Goal: Book appointment/travel/reservation

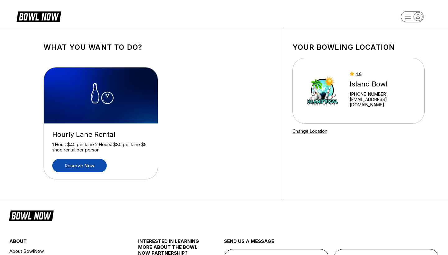
click at [85, 169] on link "Reserve now" at bounding box center [79, 165] width 54 height 13
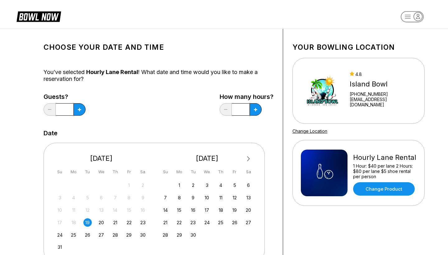
click at [88, 224] on div "19" at bounding box center [87, 222] width 8 height 8
click at [81, 109] on icon at bounding box center [79, 109] width 3 height 3
type input "*"
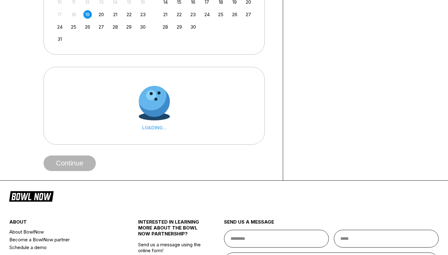
scroll to position [193, 0]
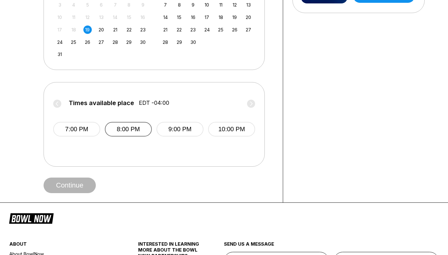
click at [134, 128] on button "8:00 PM" at bounding box center [128, 129] width 47 height 15
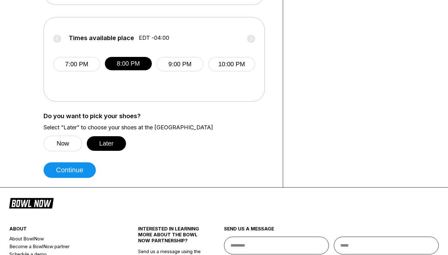
scroll to position [263, 0]
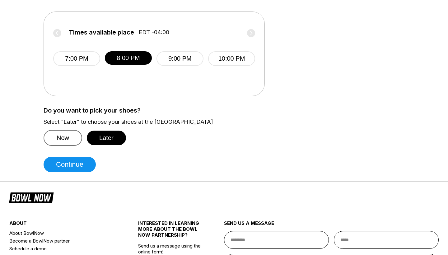
click at [61, 137] on button "Now" at bounding box center [63, 138] width 39 height 16
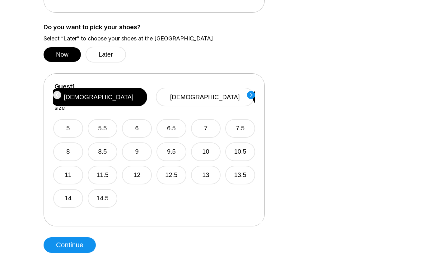
scroll to position [348, 0]
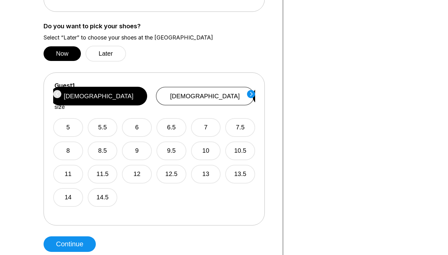
click at [216, 87] on button "[DEMOGRAPHIC_DATA]" at bounding box center [205, 96] width 98 height 19
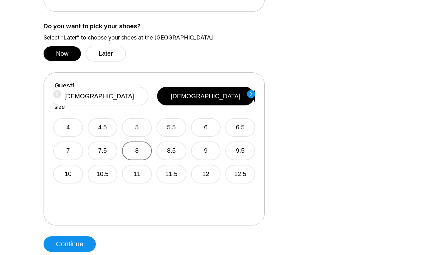
click at [139, 142] on button "8" at bounding box center [137, 151] width 30 height 19
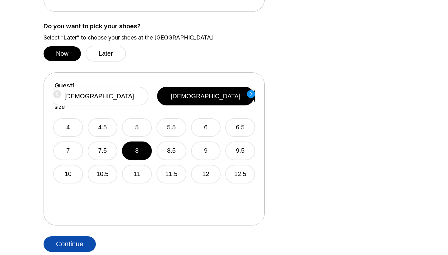
click at [71, 241] on button "Continue" at bounding box center [70, 244] width 52 height 16
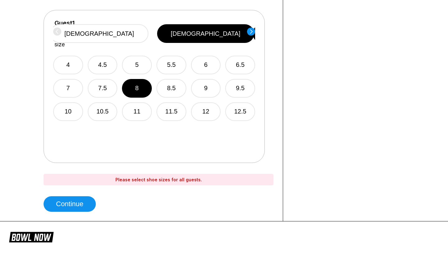
scroll to position [405, 0]
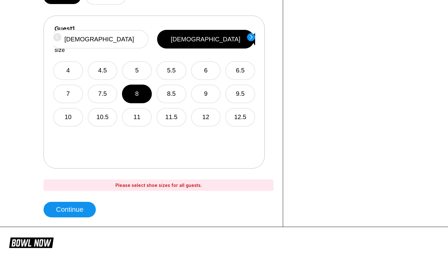
click at [257, 34] on div "Guest 1 Select shoe size [DEMOGRAPHIC_DATA] [DEMOGRAPHIC_DATA] 4 4.5 5 5.5 6 6.…" at bounding box center [154, 92] width 221 height 153
click at [252, 36] on icon at bounding box center [251, 37] width 2 height 4
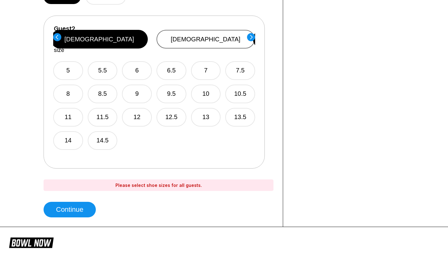
click at [207, 35] on button "[DEMOGRAPHIC_DATA]" at bounding box center [205, 39] width 98 height 19
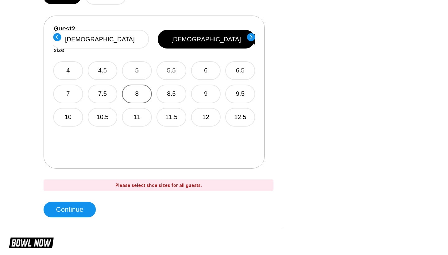
click at [132, 86] on button "8" at bounding box center [137, 94] width 30 height 19
click at [250, 38] on circle at bounding box center [251, 37] width 8 height 8
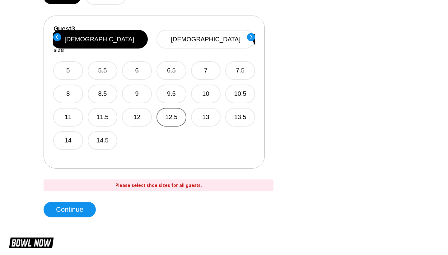
click at [173, 108] on button "12.5" at bounding box center [171, 117] width 30 height 19
click at [134, 108] on button "12" at bounding box center [137, 117] width 30 height 19
click at [250, 38] on circle at bounding box center [251, 37] width 8 height 8
click at [246, 65] on button "7.5" at bounding box center [240, 70] width 30 height 19
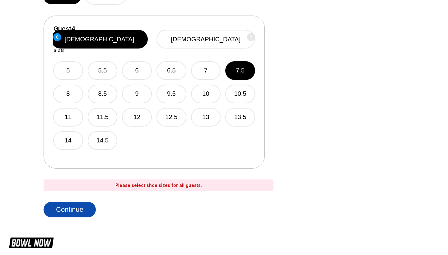
click at [77, 211] on button "Continue" at bounding box center [70, 210] width 52 height 16
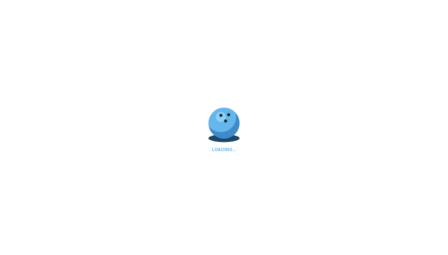
scroll to position [0, 0]
select select "**"
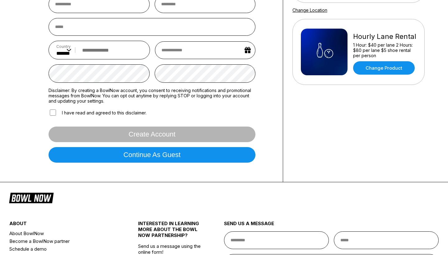
scroll to position [119, 0]
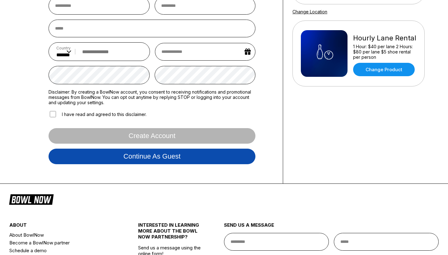
click at [174, 160] on button "Continue as guest" at bounding box center [152, 157] width 207 height 16
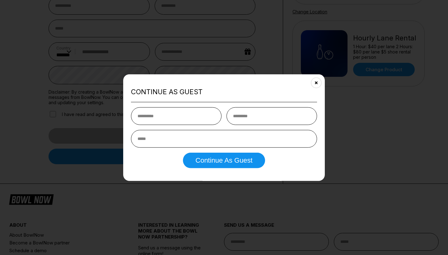
click at [184, 115] on input "text" at bounding box center [176, 116] width 91 height 18
type input "*****"
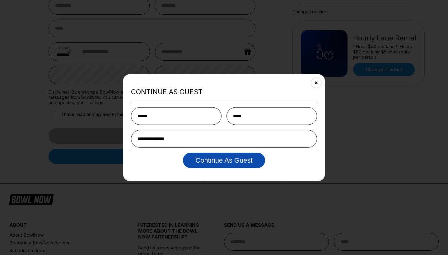
type input "**********"
click at [216, 164] on button "Continue as Guest" at bounding box center [224, 160] width 82 height 16
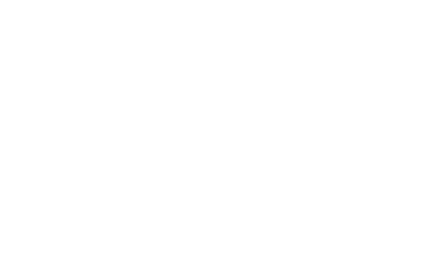
scroll to position [0, 0]
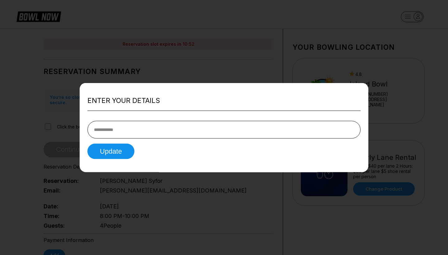
click at [142, 132] on input "tel" at bounding box center [223, 130] width 273 height 18
type input "**********"
click at [112, 153] on button "Update" at bounding box center [110, 151] width 47 height 16
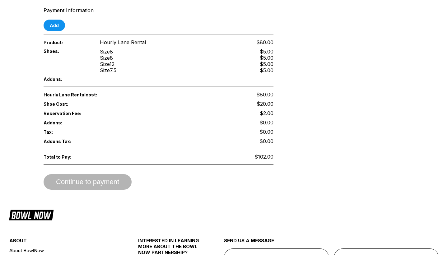
scroll to position [240, 0]
